Goal: Task Accomplishment & Management: Complete application form

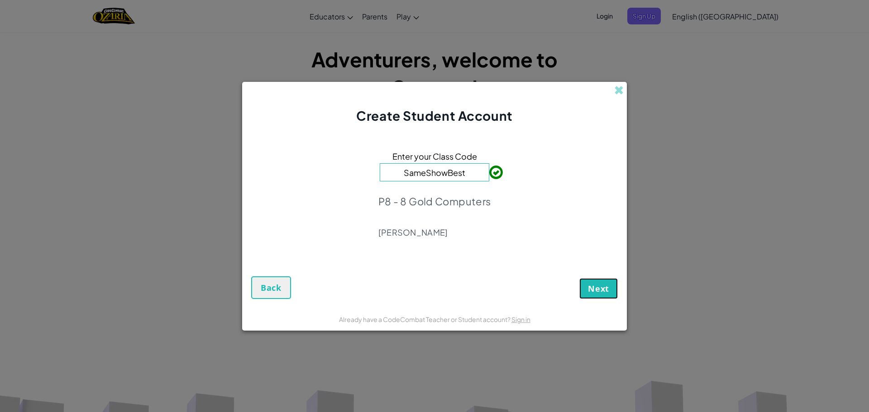
click at [594, 282] on button "Next" at bounding box center [598, 288] width 38 height 21
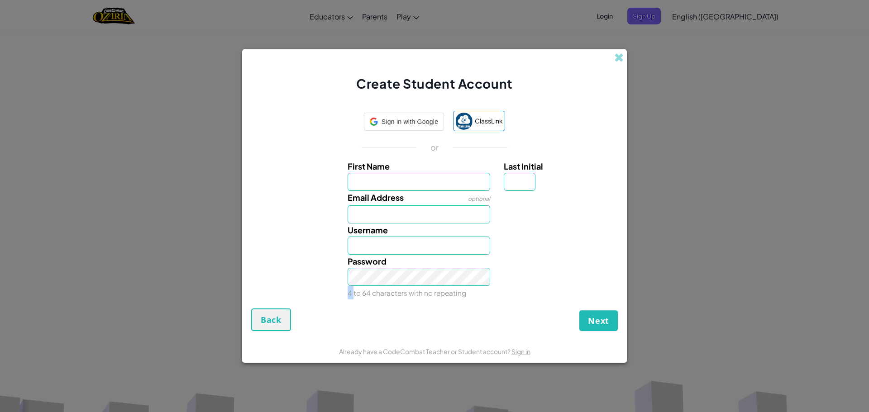
click at [594, 282] on div "Password 4 to 64 characters with no repeating" at bounding box center [435, 277] width 376 height 45
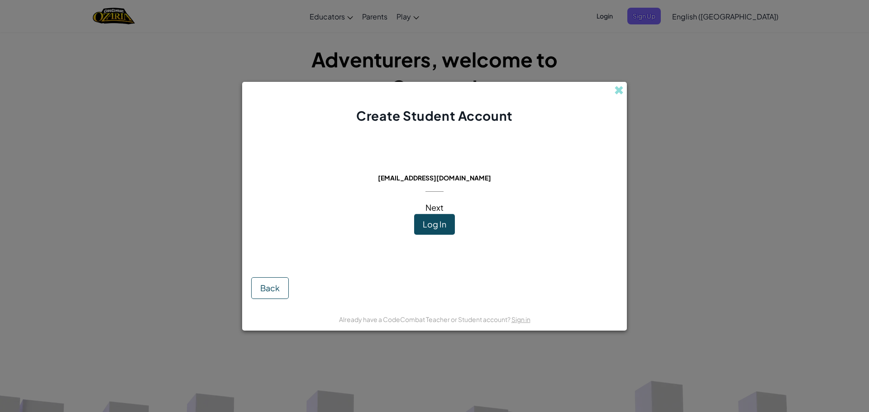
click at [449, 221] on button "Log In" at bounding box center [434, 224] width 41 height 21
